Goal: Check status

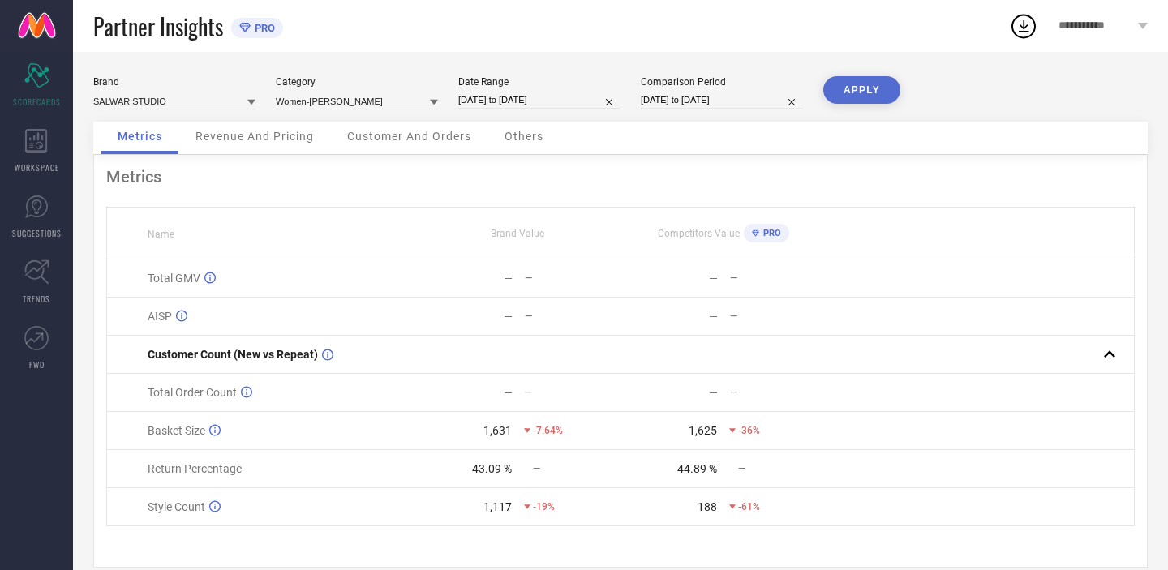
click at [543, 98] on input "[DATE] to [DATE]" at bounding box center [539, 100] width 162 height 17
select select "7"
select select "2025"
select select "8"
select select "2025"
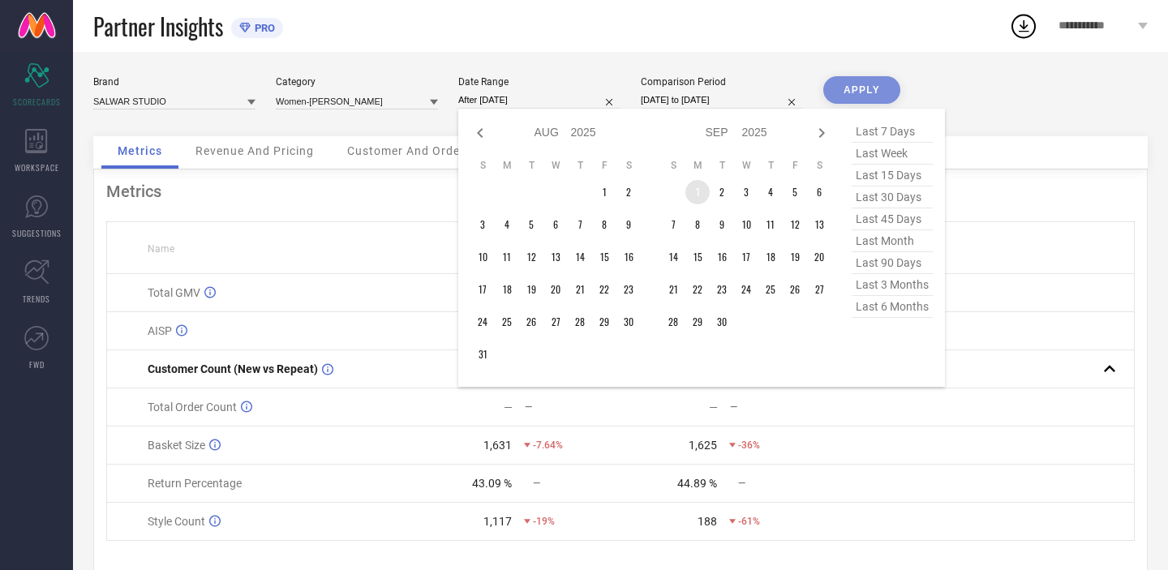
click at [692, 190] on td "1" at bounding box center [697, 192] width 24 height 24
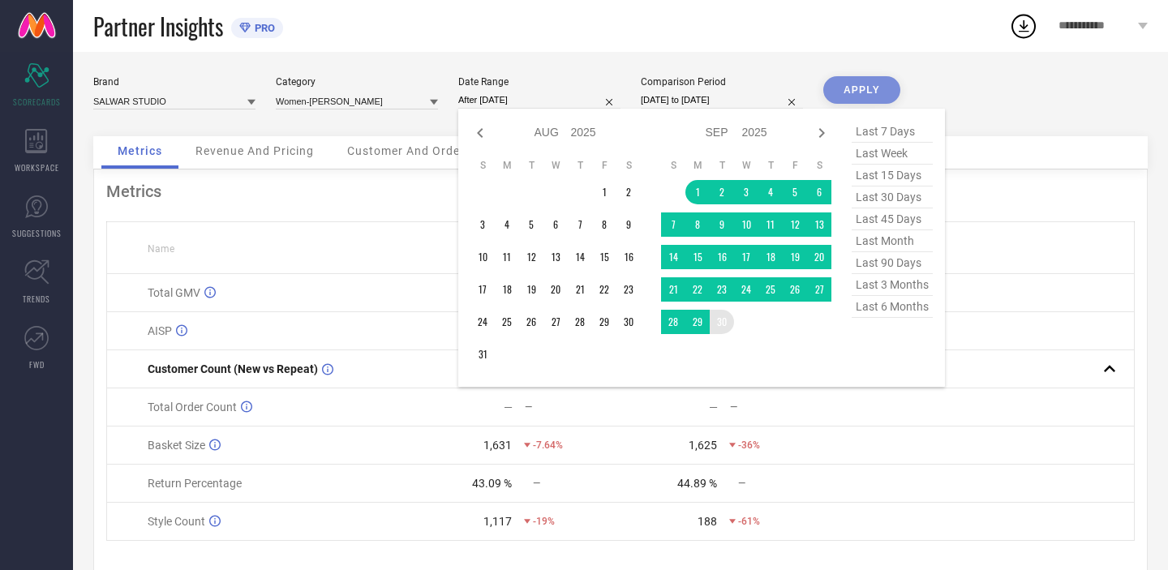
type input "[DATE] to [DATE]"
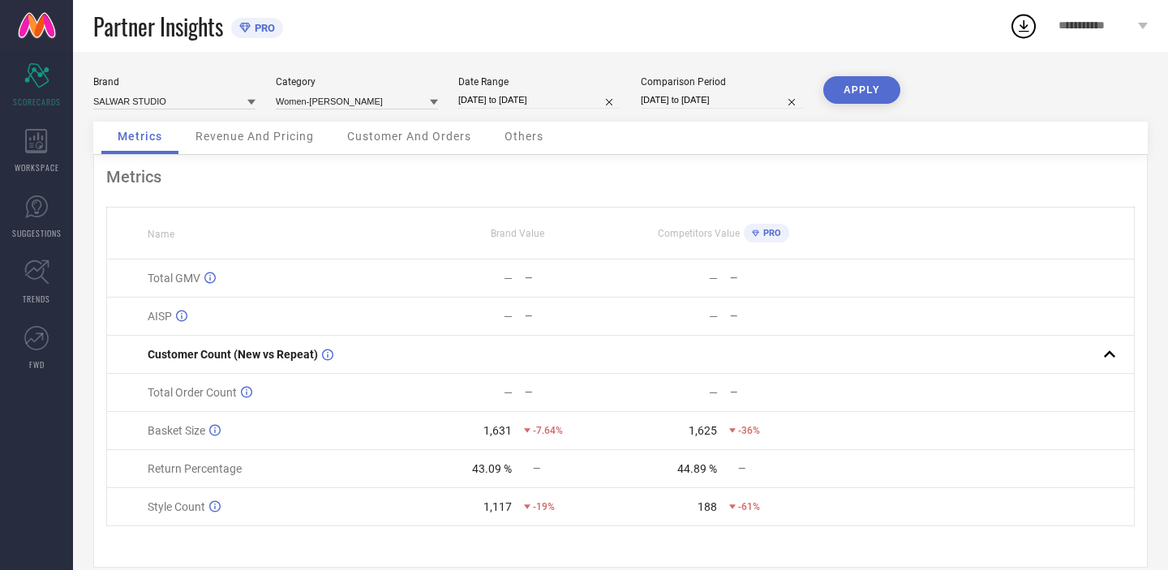
click at [770, 92] on input "[DATE] to [DATE]" at bounding box center [722, 100] width 162 height 17
select select "6"
select select "2024"
select select "7"
select select "2024"
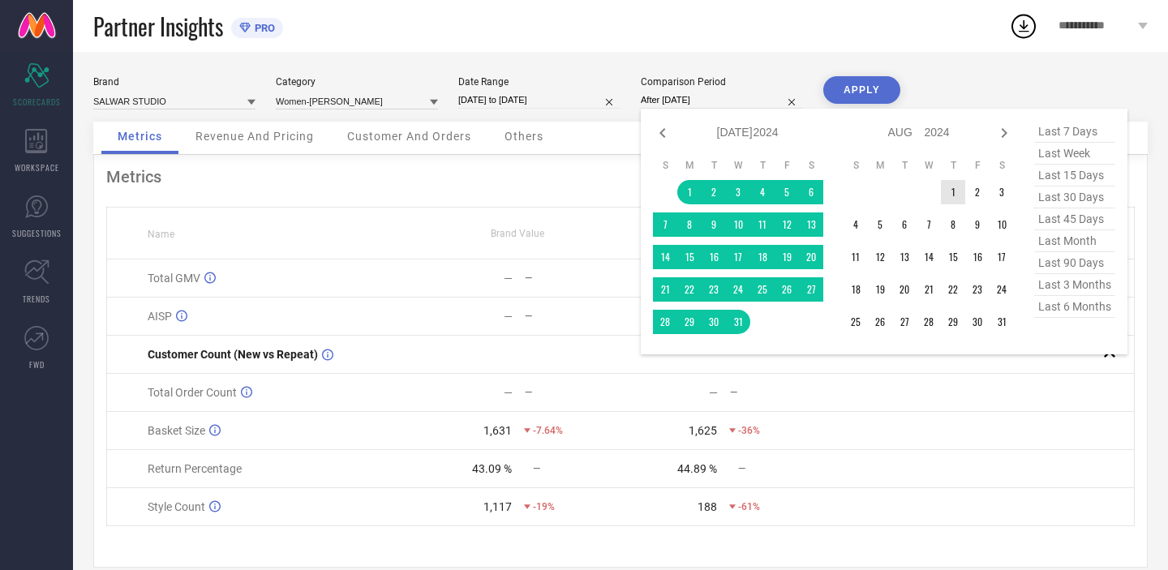
click at [951, 192] on td "1" at bounding box center [953, 192] width 24 height 24
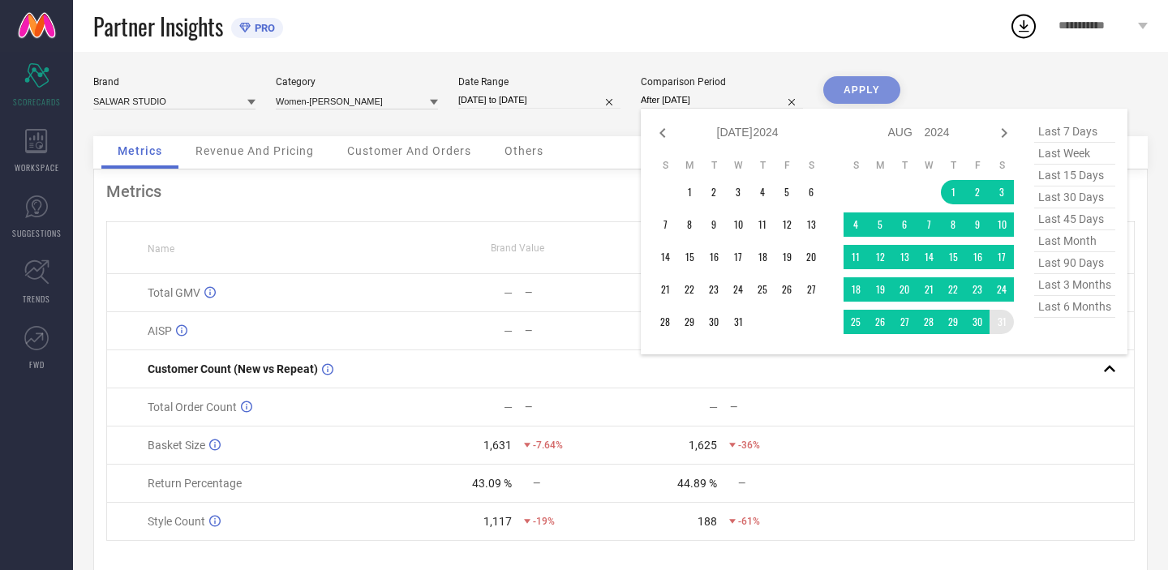
type input "[DATE] to [DATE]"
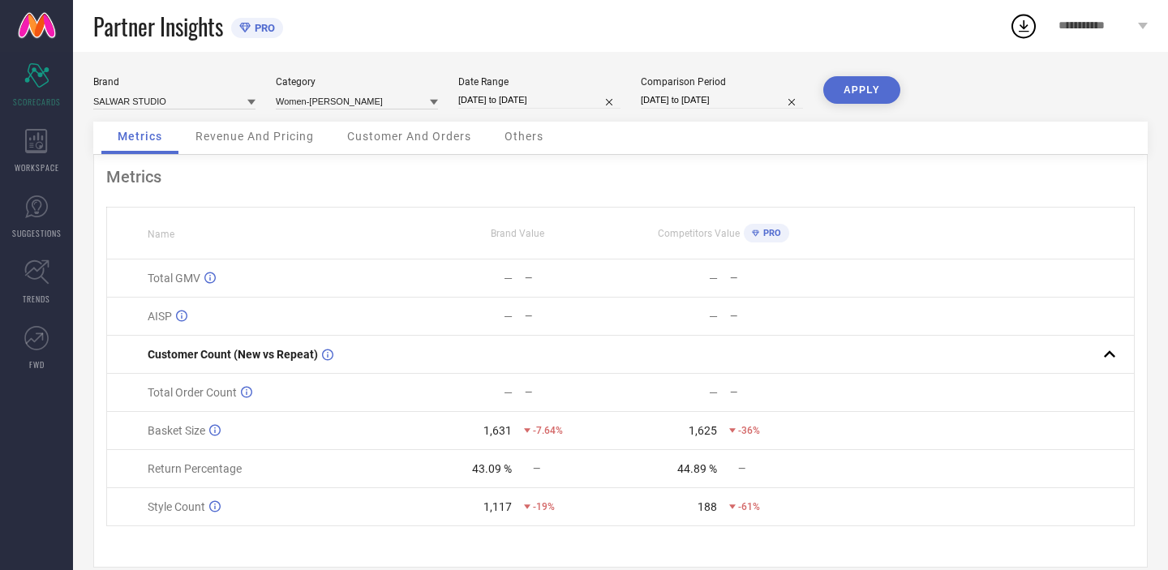
click at [869, 99] on button "APPLY" at bounding box center [861, 90] width 77 height 28
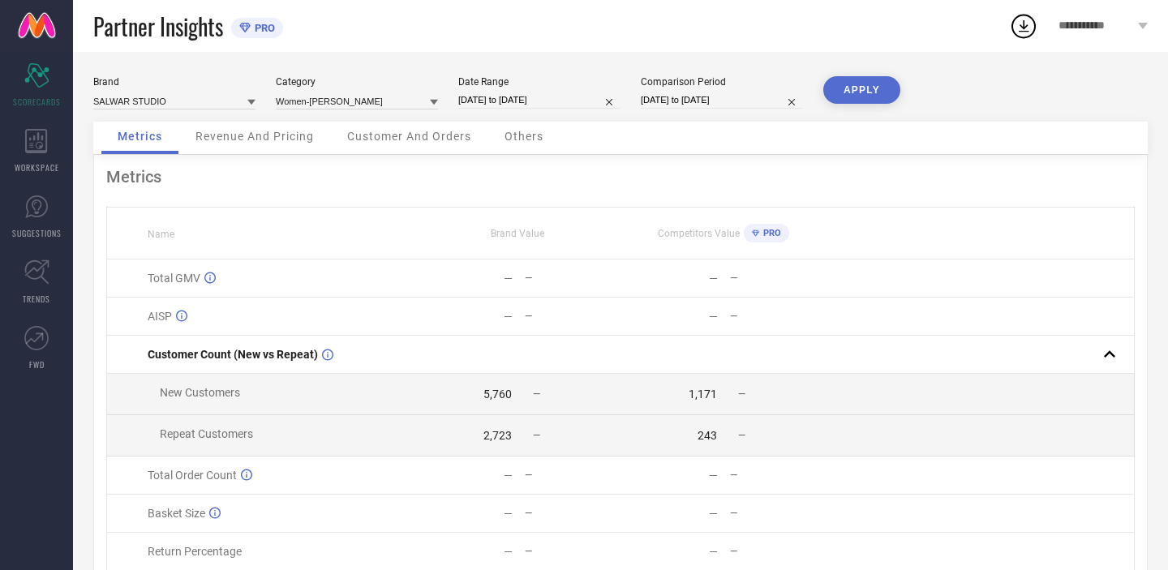
click at [265, 143] on span "Revenue And Pricing" at bounding box center [254, 136] width 118 height 13
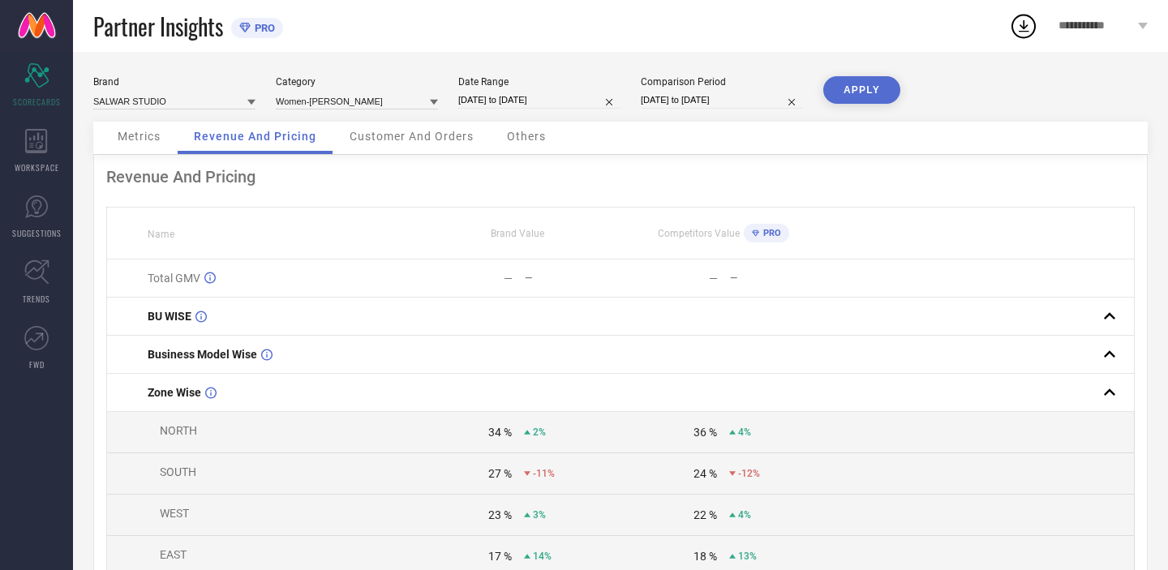
click at [156, 128] on div "Metrics" at bounding box center [138, 138] width 75 height 32
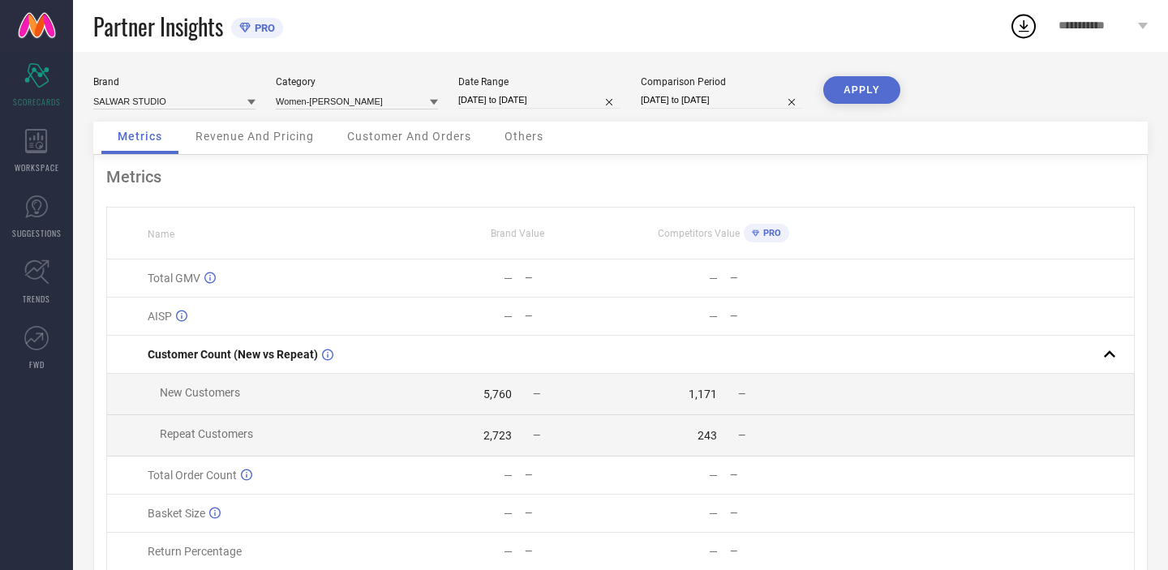
click at [250, 135] on span "Revenue And Pricing" at bounding box center [254, 136] width 118 height 13
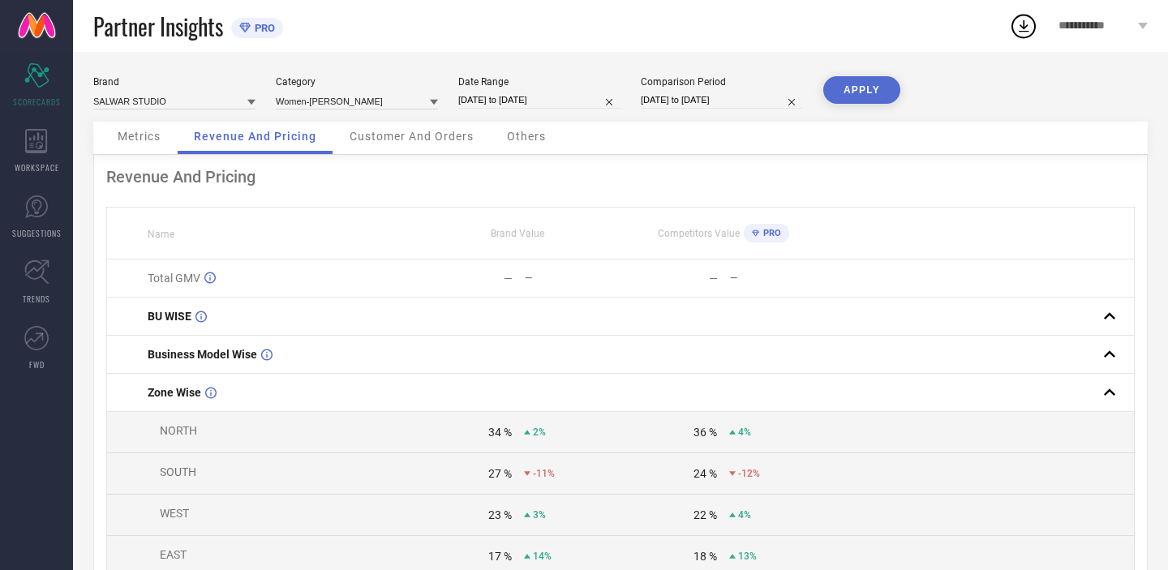
click at [427, 122] on div "Customer And Orders" at bounding box center [411, 138] width 157 height 32
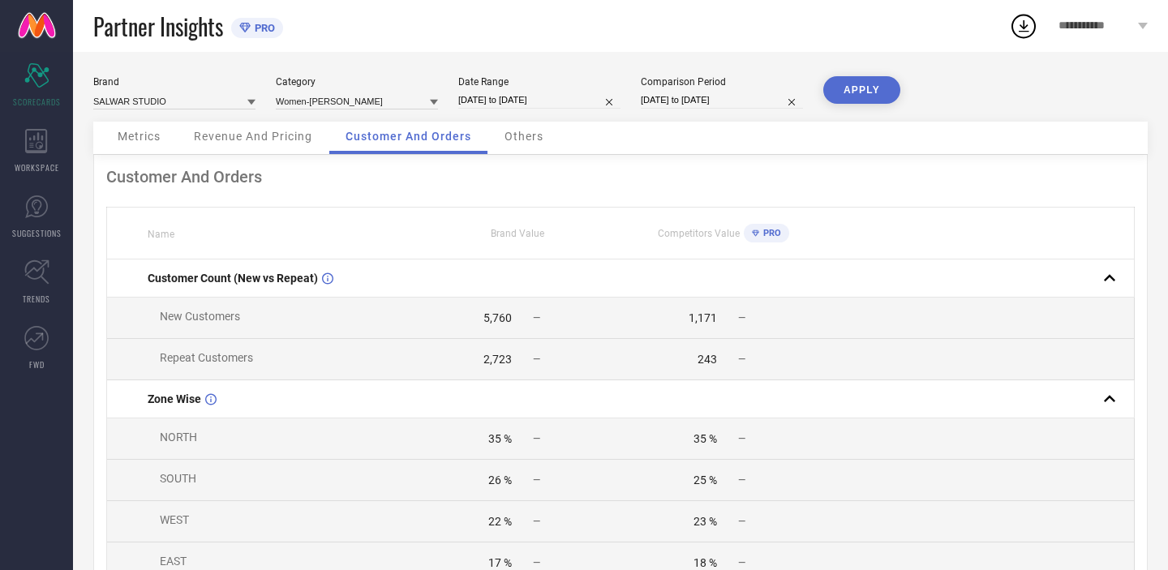
click at [525, 140] on span "Others" at bounding box center [523, 136] width 39 height 13
